Goal: Task Accomplishment & Management: Manage account settings

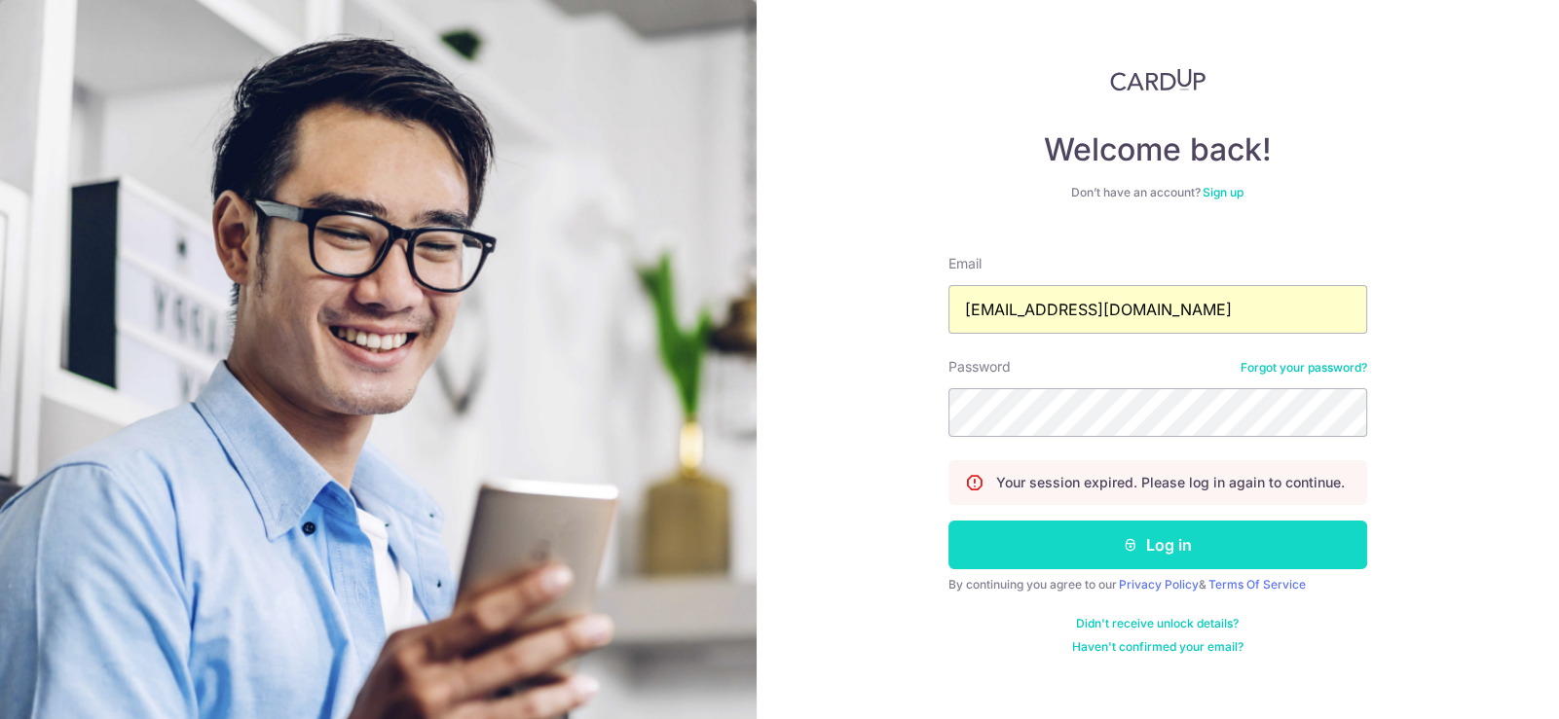
click at [1115, 539] on button "Log in" at bounding box center [1157, 545] width 419 height 49
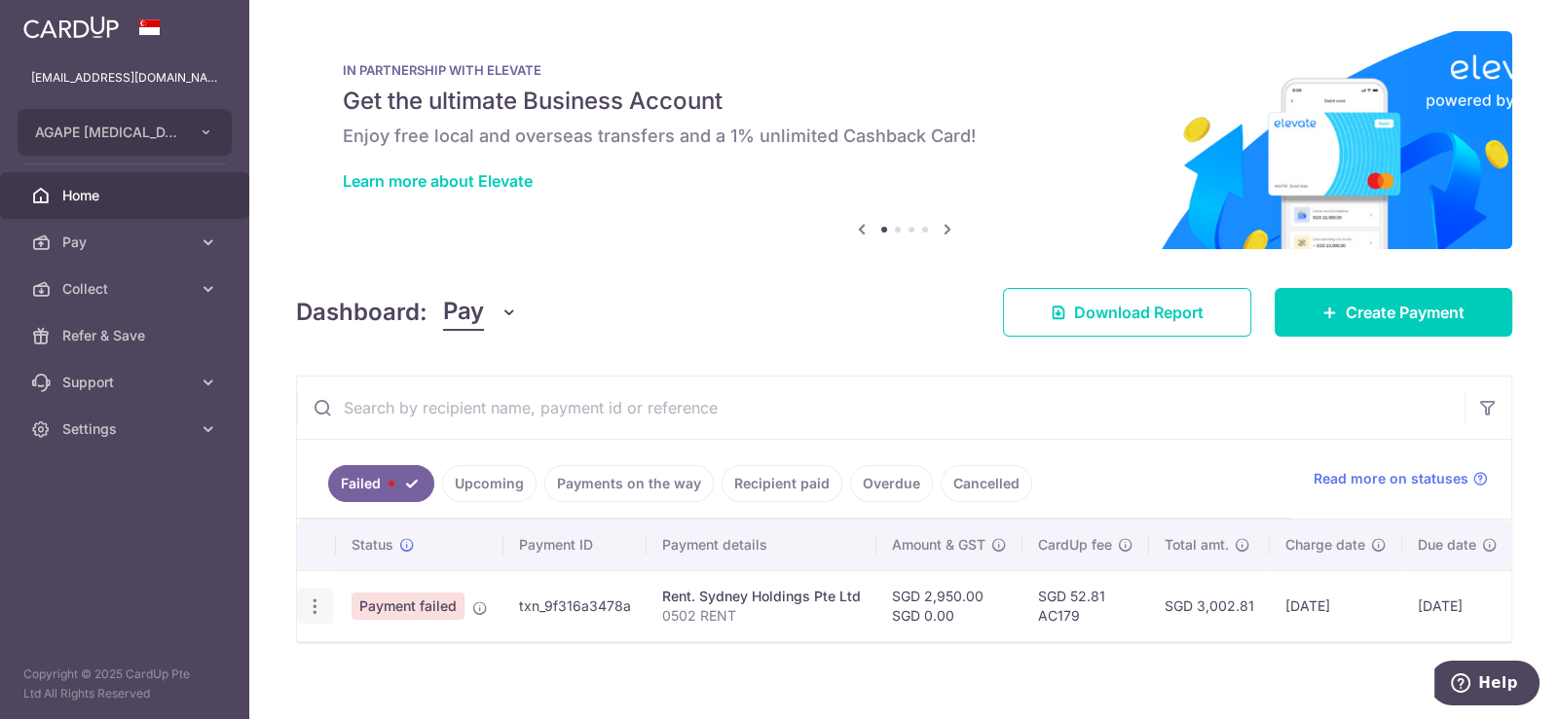
click at [315, 601] on icon "button" at bounding box center [315, 607] width 20 height 20
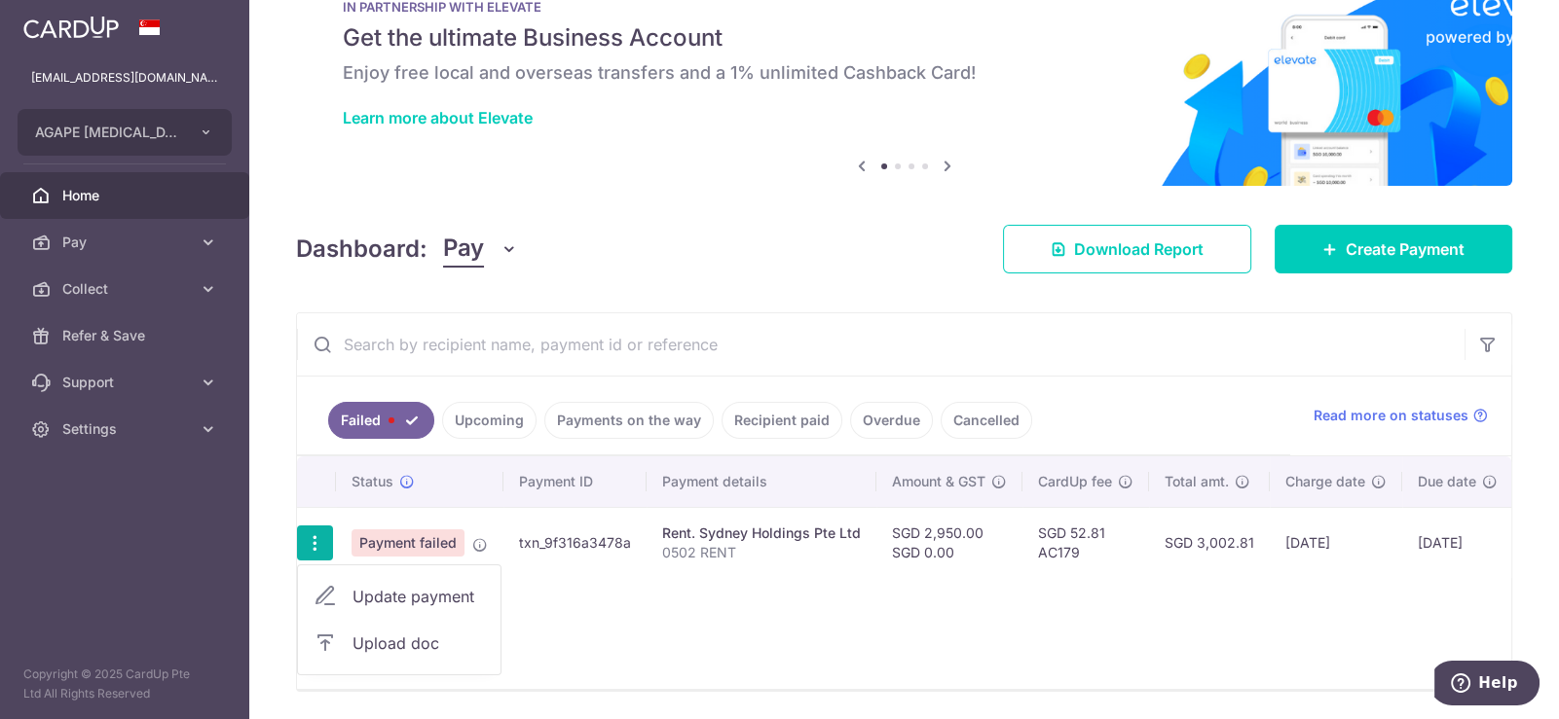
scroll to position [96, 0]
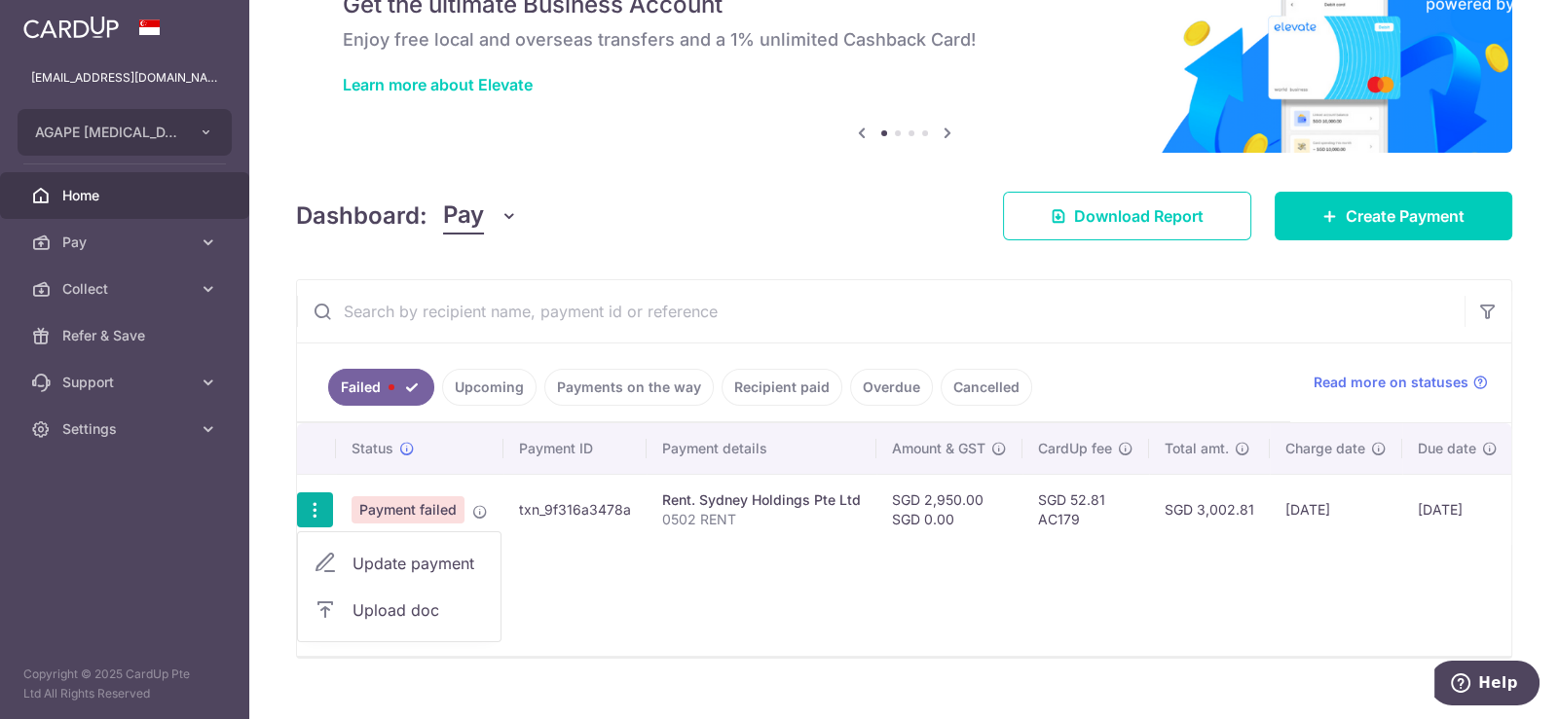
click at [375, 564] on span "Update payment" at bounding box center [418, 563] width 132 height 23
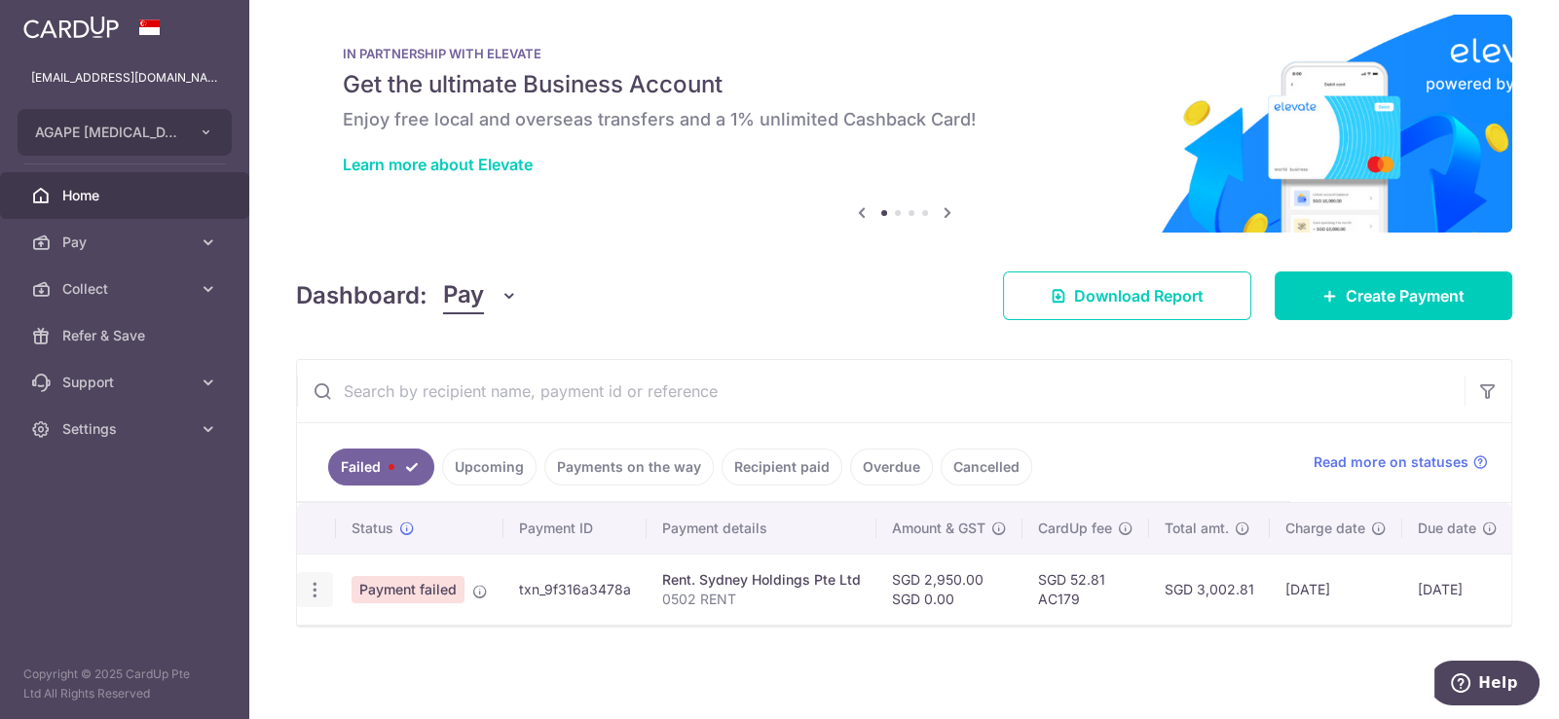
radio input "true"
type input "2,950.00"
type input "0.00"
type input "0502 RENT"
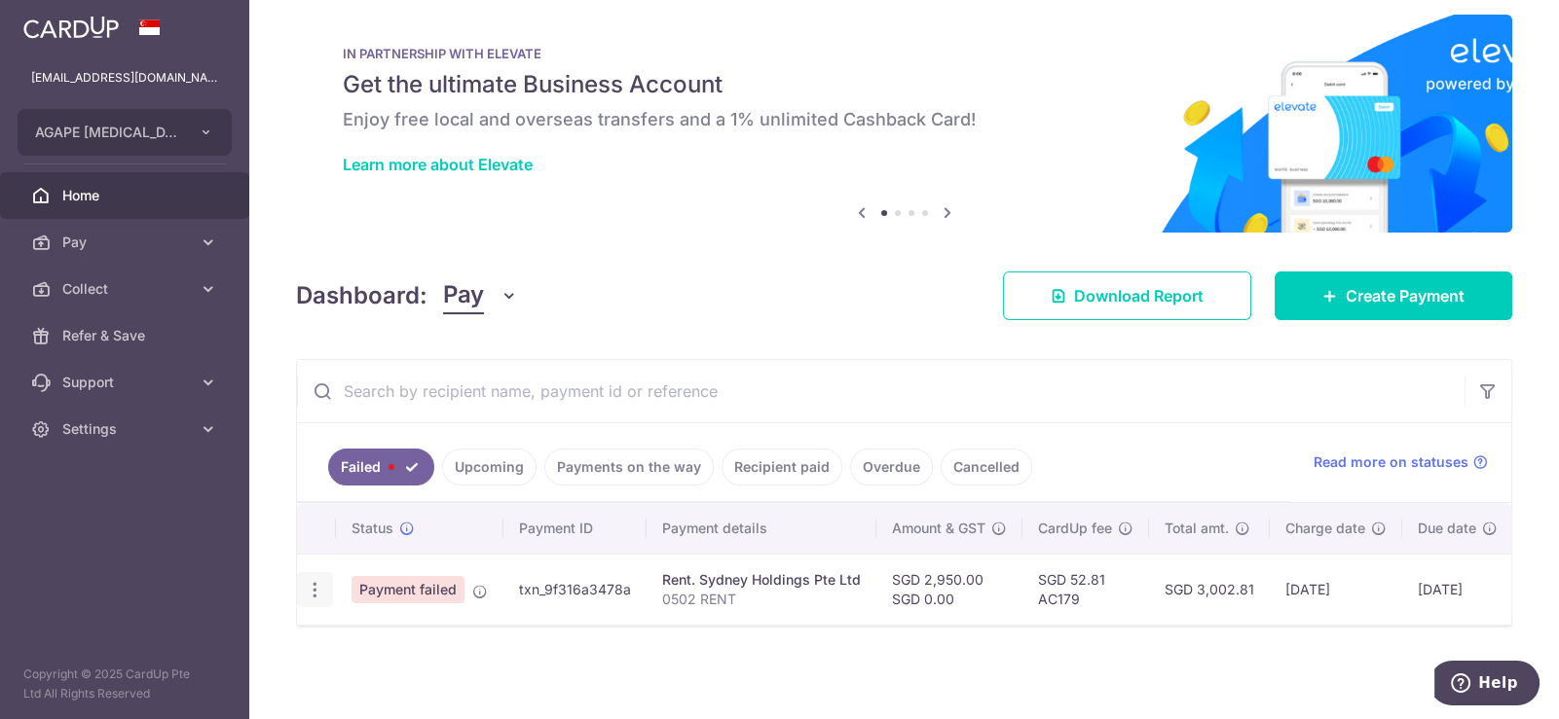
scroll to position [23, 0]
type input "AC179"
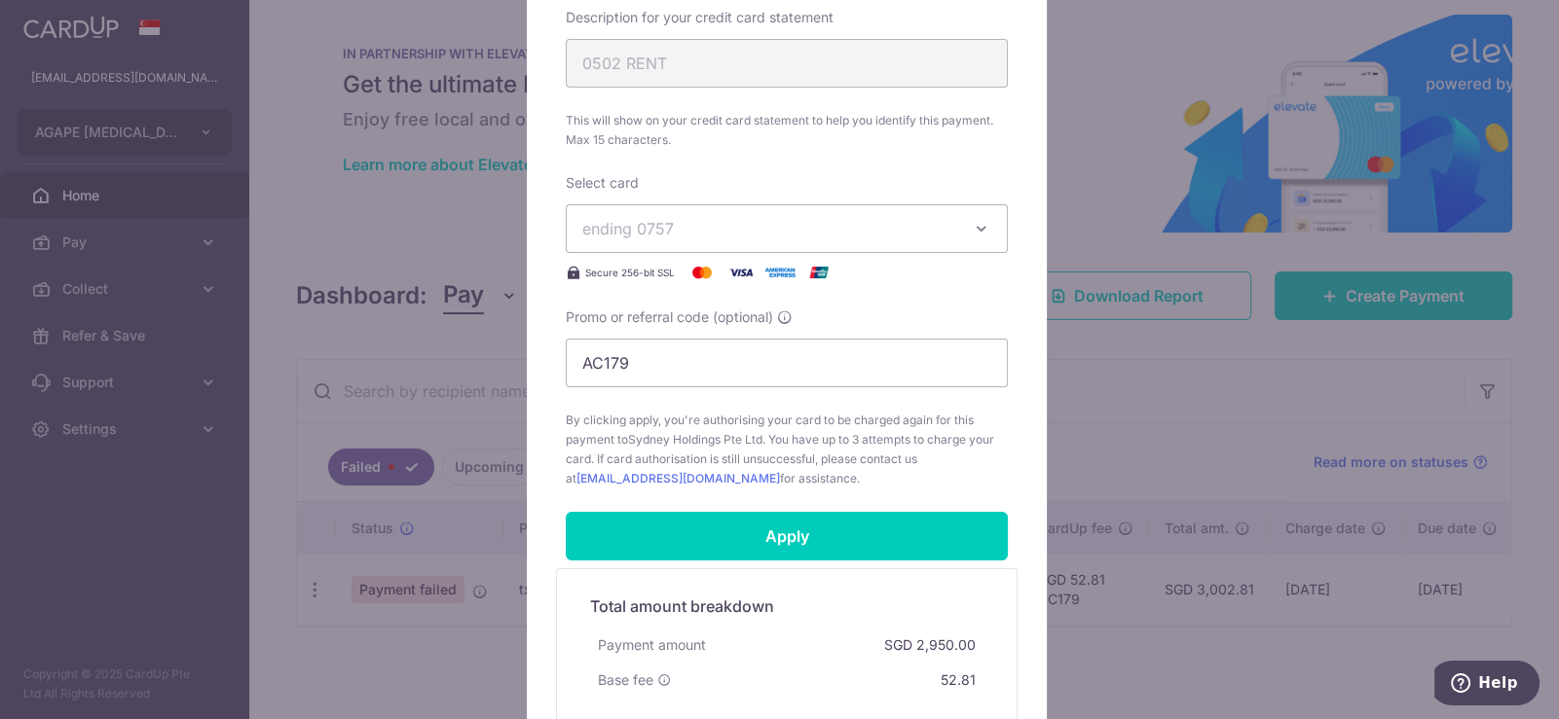
scroll to position [778, 0]
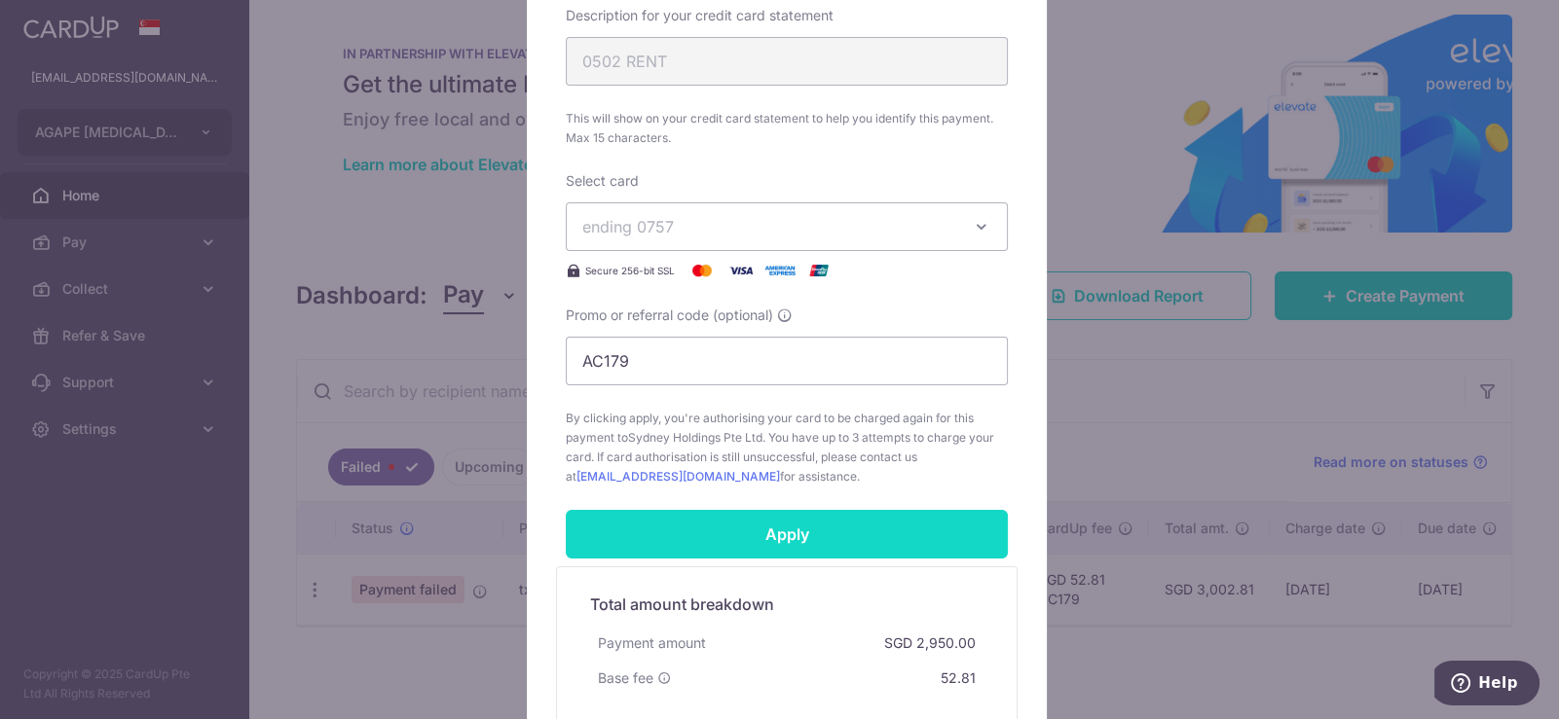
click at [774, 530] on input "Apply" at bounding box center [787, 534] width 442 height 49
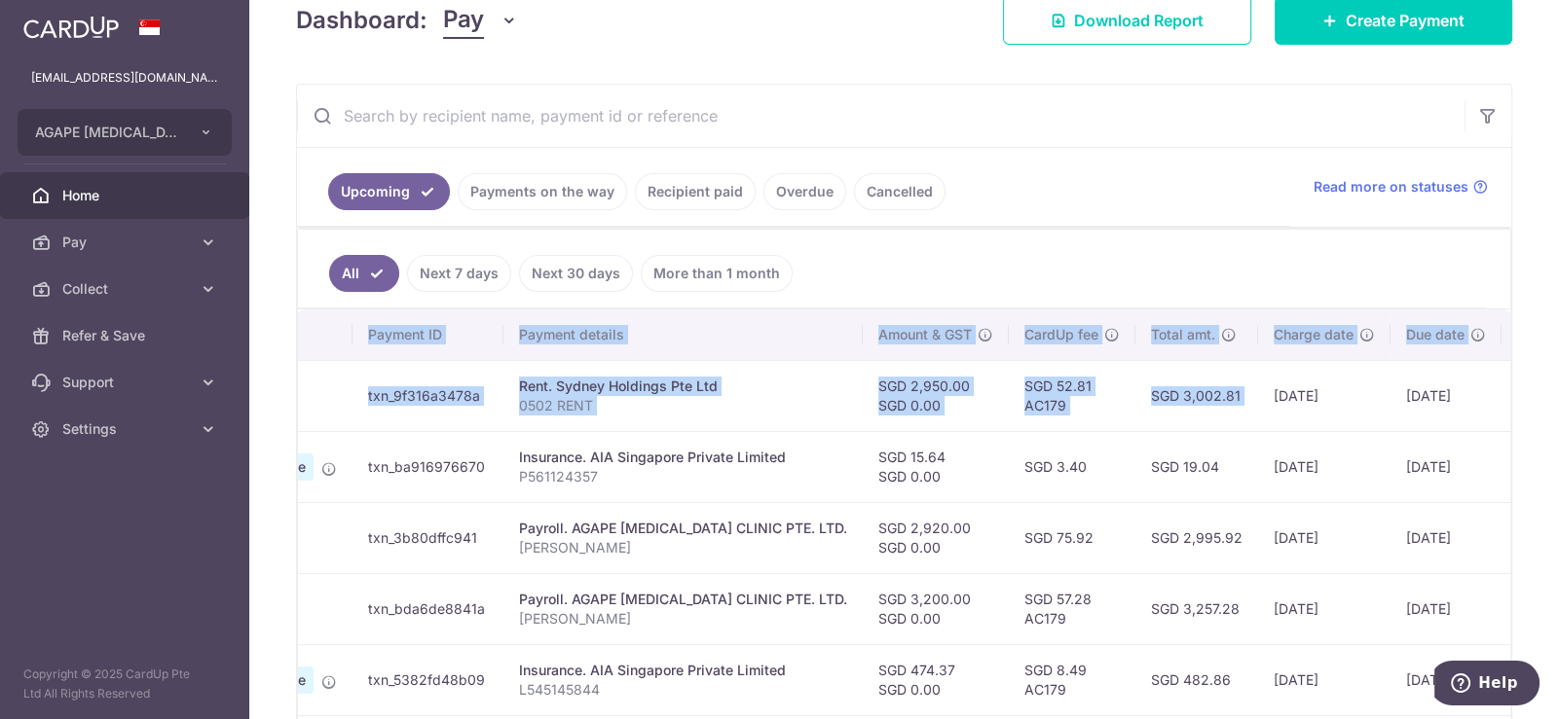
scroll to position [0, 324]
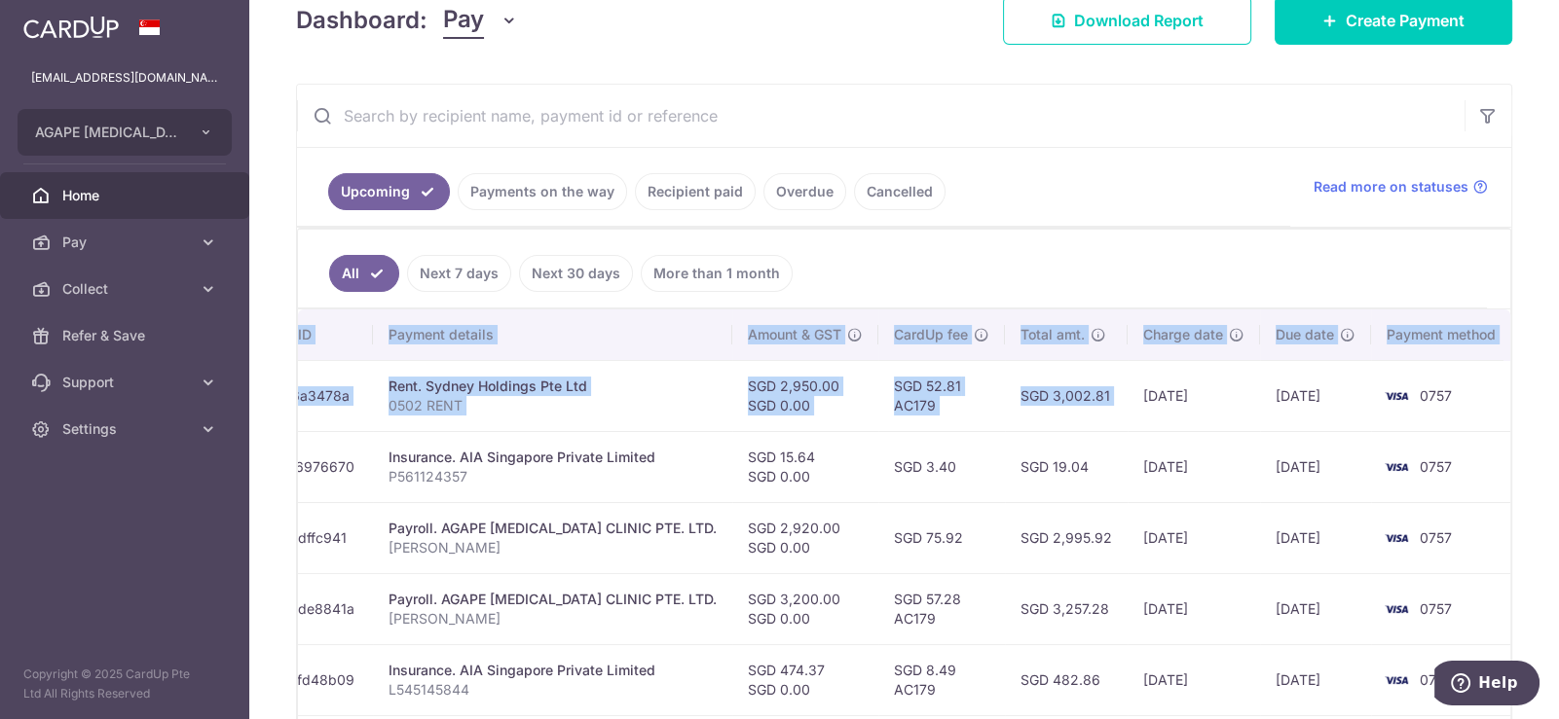
drag, startPoint x: 1450, startPoint y: 398, endPoint x: 1557, endPoint y: 405, distance: 107.3
click at [1557, 405] on div "× Pause Schedule Pause all future payments in this series Pause just this one p…" at bounding box center [903, 359] width 1309 height 719
click at [1471, 392] on td "0757" at bounding box center [1445, 395] width 148 height 71
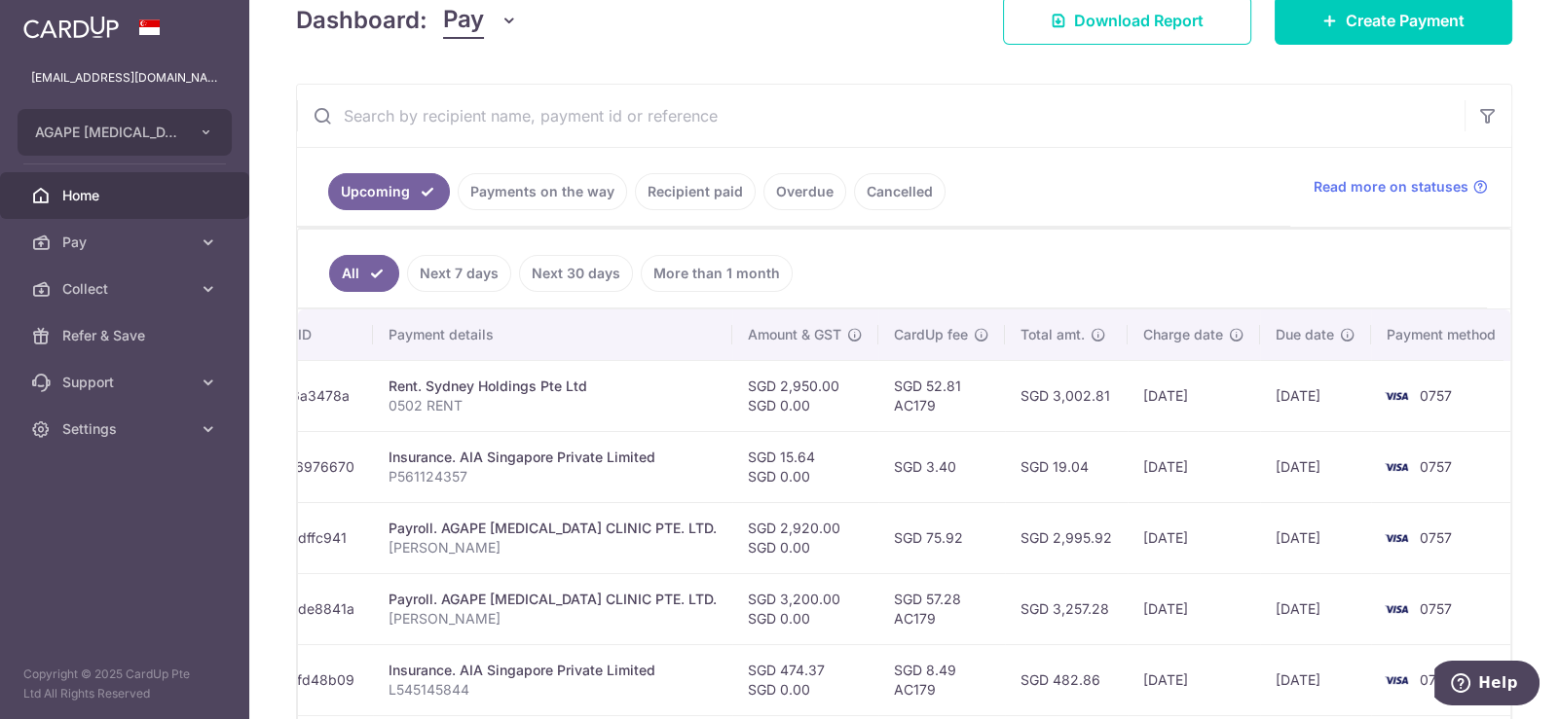
click at [707, 525] on td "Payroll. AGAPE [MEDICAL_DATA] CLINIC PTE. LTD. [PERSON_NAME]" at bounding box center [552, 537] width 359 height 71
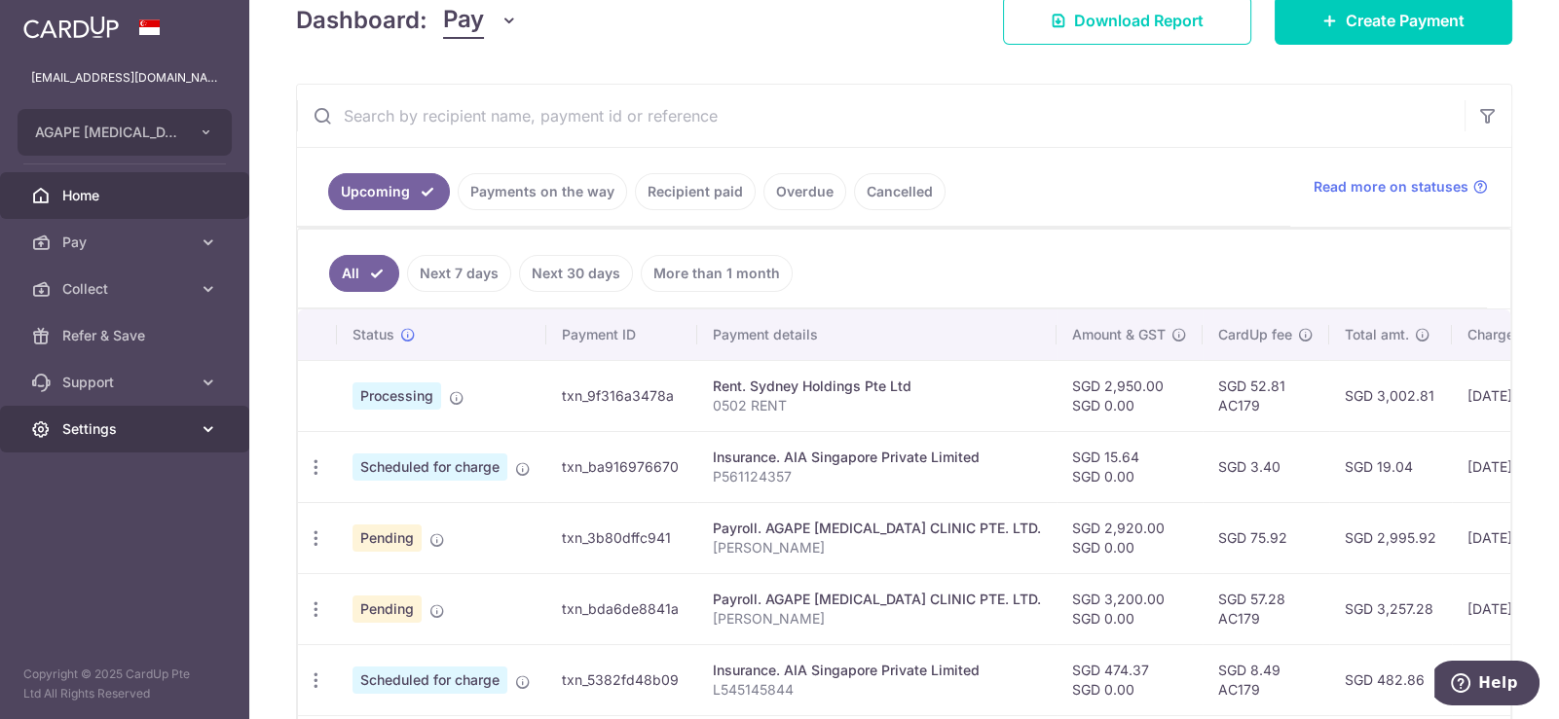
drag, startPoint x: 636, startPoint y: 445, endPoint x: 76, endPoint y: 415, distance: 560.6
click at [76, 415] on main "[EMAIL_ADDRESS][DOMAIN_NAME] AGAPE [MEDICAL_DATA] CLINIC PTE. LTD. Add new comp…" at bounding box center [779, 359] width 1559 height 719
click at [882, 340] on th "Payment details" at bounding box center [876, 335] width 359 height 51
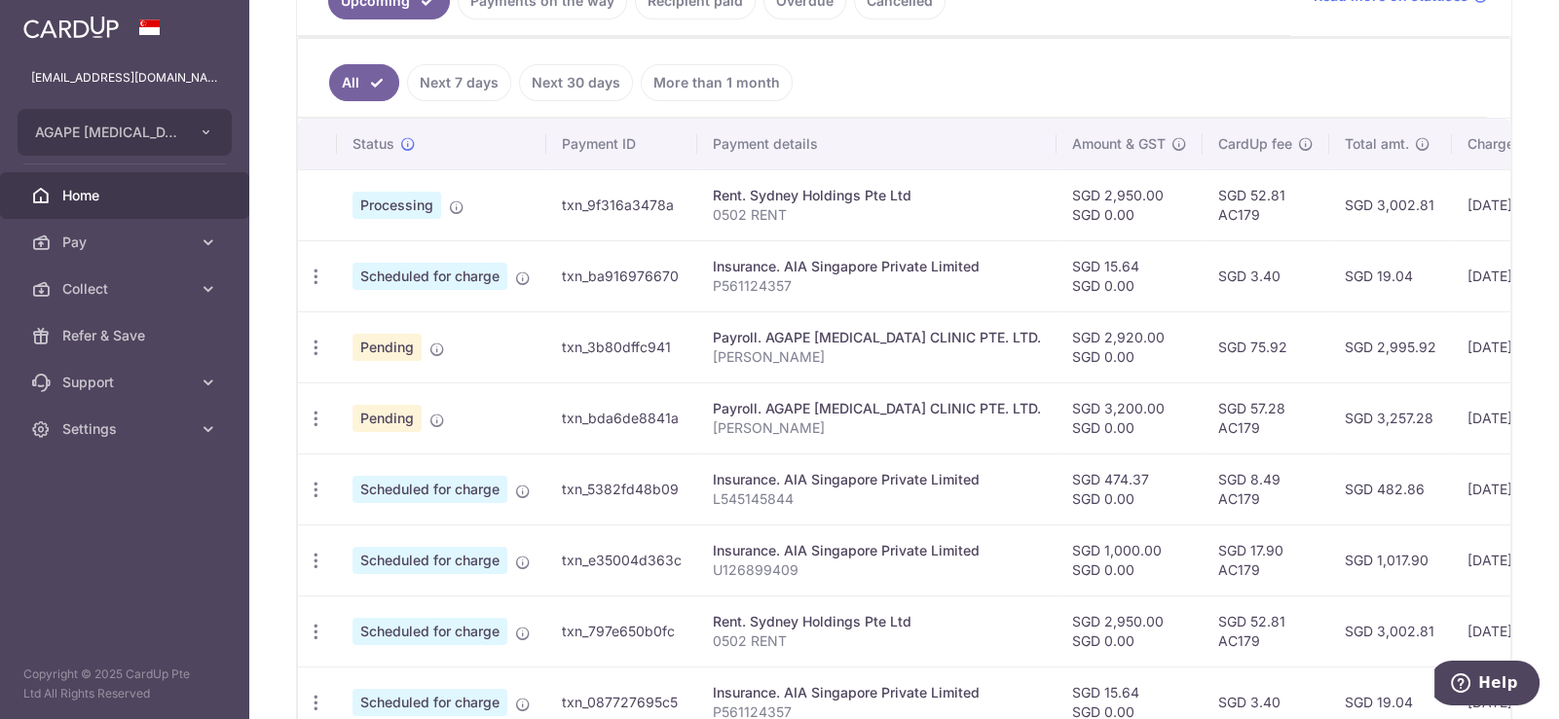
scroll to position [486, 0]
